Goal: Browse casually

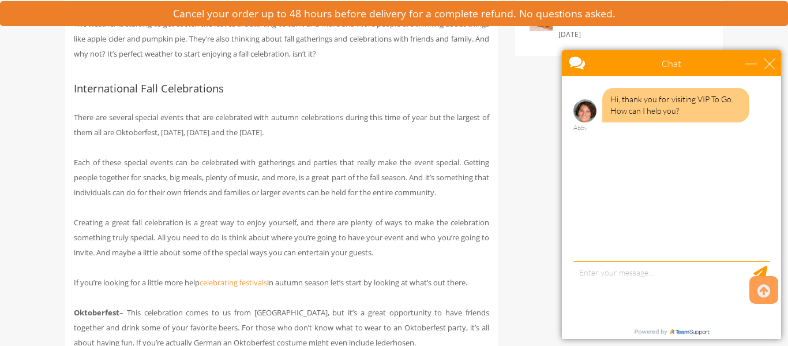
scroll to position [571, 0]
click at [774, 61] on div "close" at bounding box center [770, 64] width 12 height 12
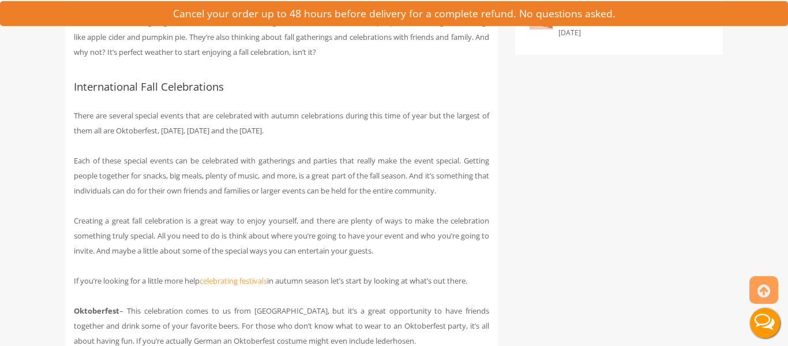
scroll to position [0, 0]
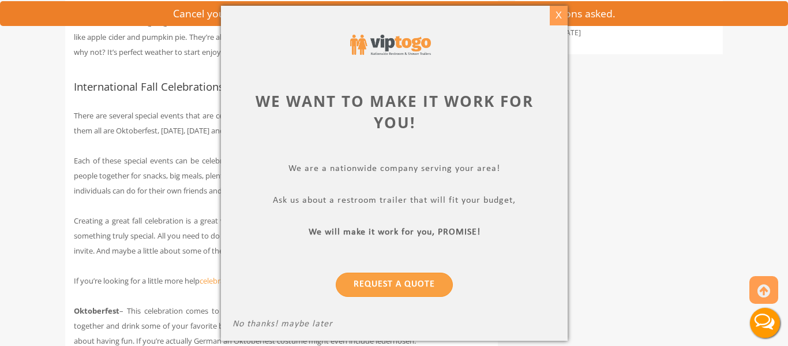
click at [556, 13] on div "X" at bounding box center [558, 16] width 18 height 20
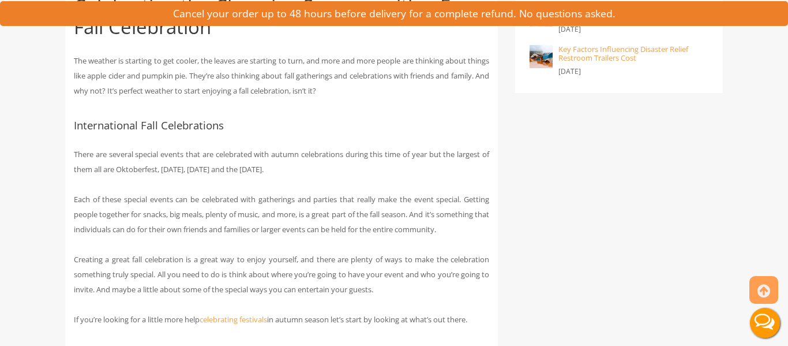
scroll to position [570, 0]
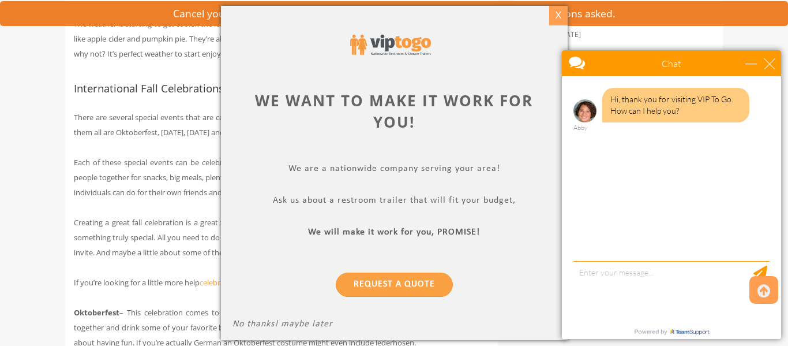
click at [560, 10] on div "X" at bounding box center [558, 16] width 18 height 20
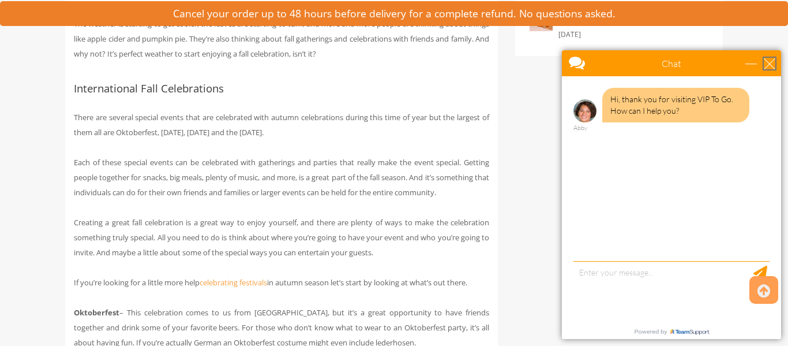
click at [774, 59] on div "close" at bounding box center [770, 64] width 12 height 12
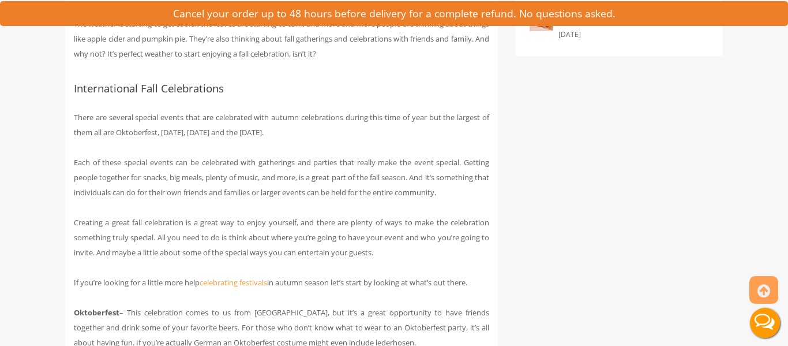
scroll to position [0, 0]
